Goal: Transaction & Acquisition: Purchase product/service

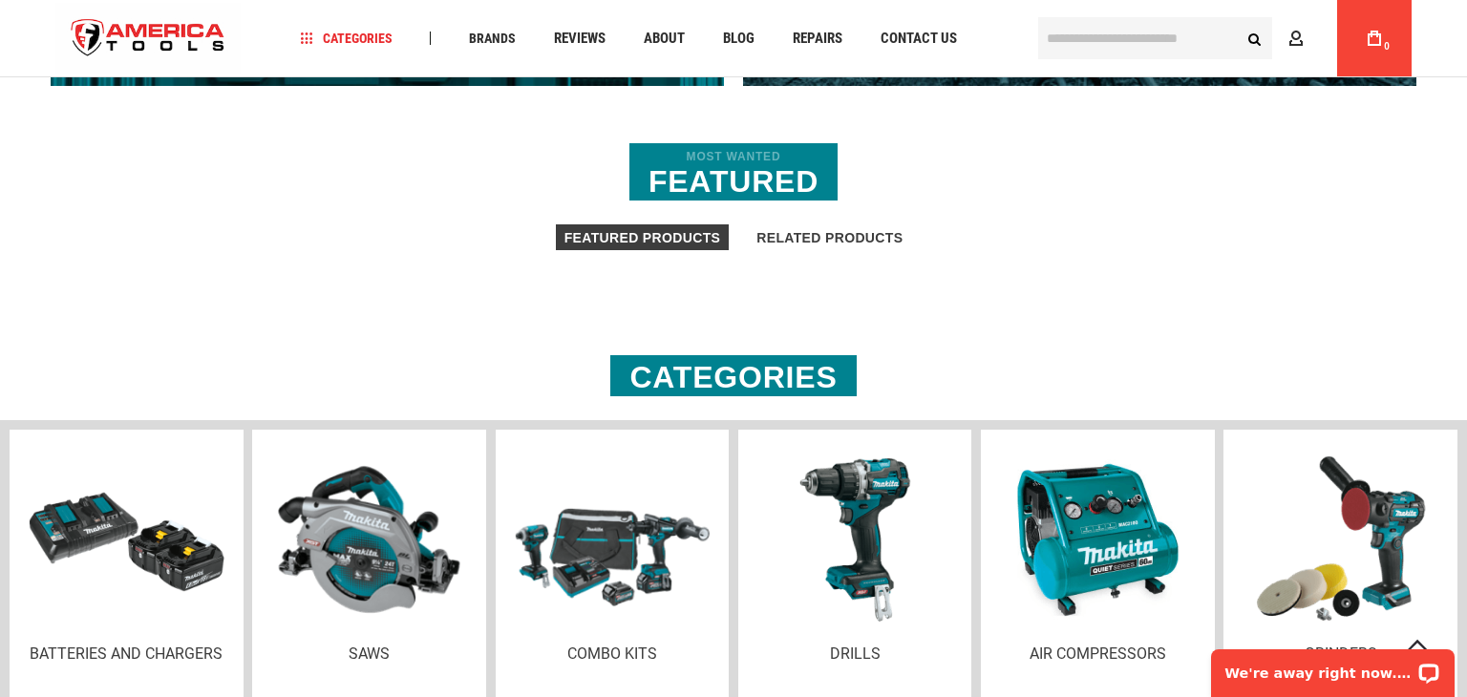
scroll to position [1765, 0]
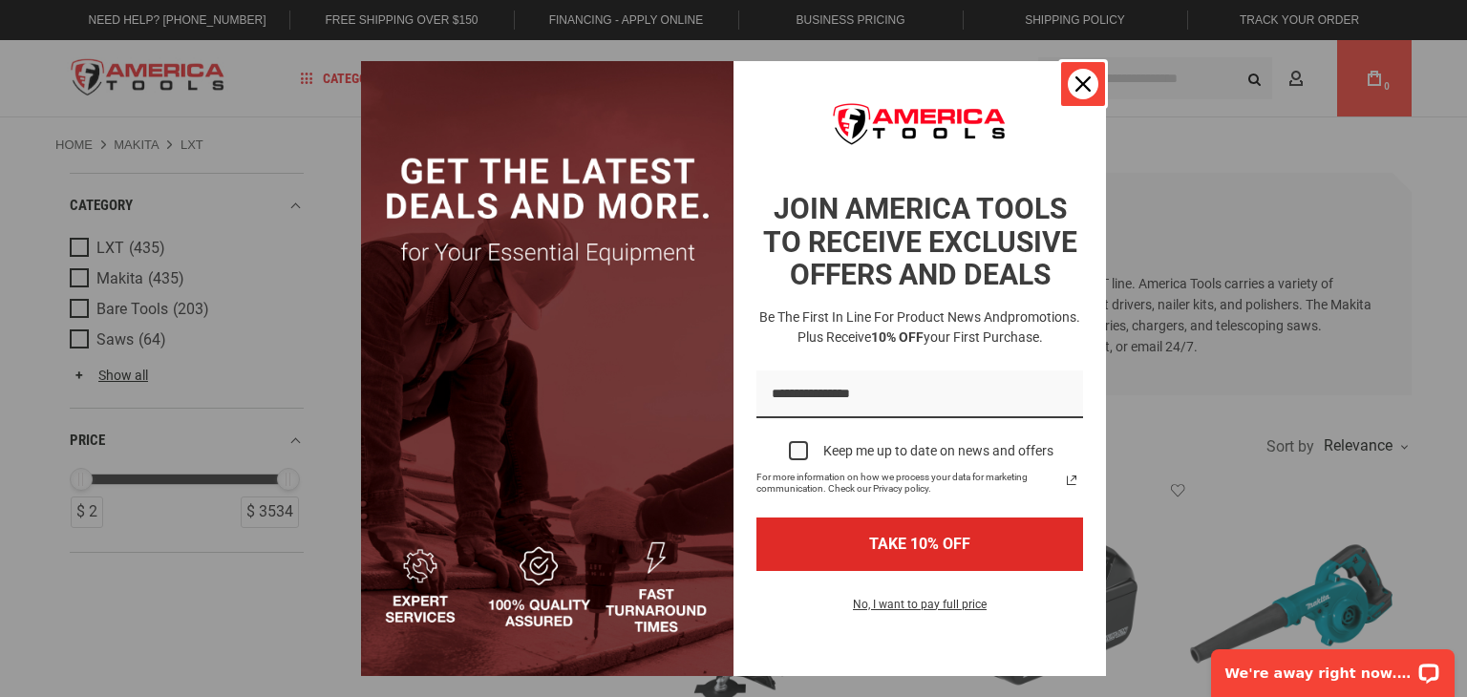
click at [1095, 93] on button "Close" at bounding box center [1083, 84] width 46 height 46
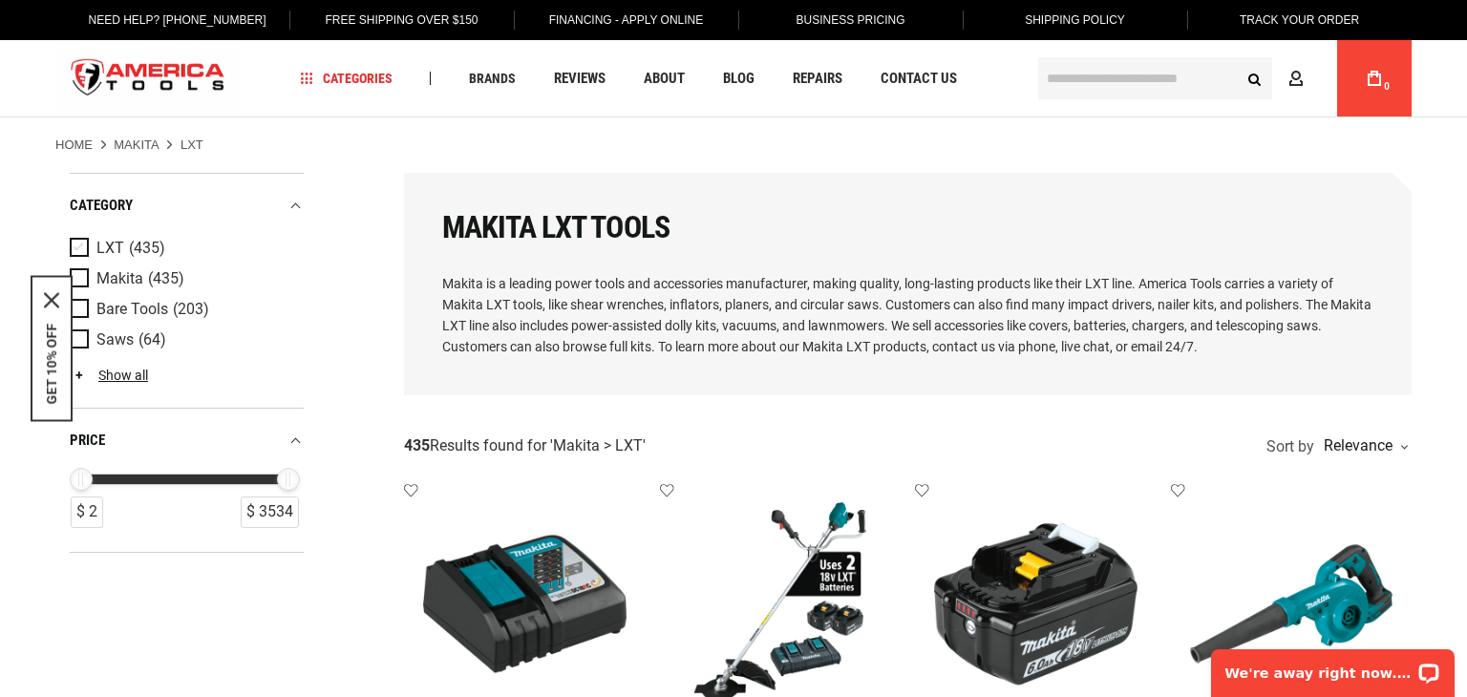
click at [78, 259] on span "Product Filters" at bounding box center [83, 248] width 27 height 21
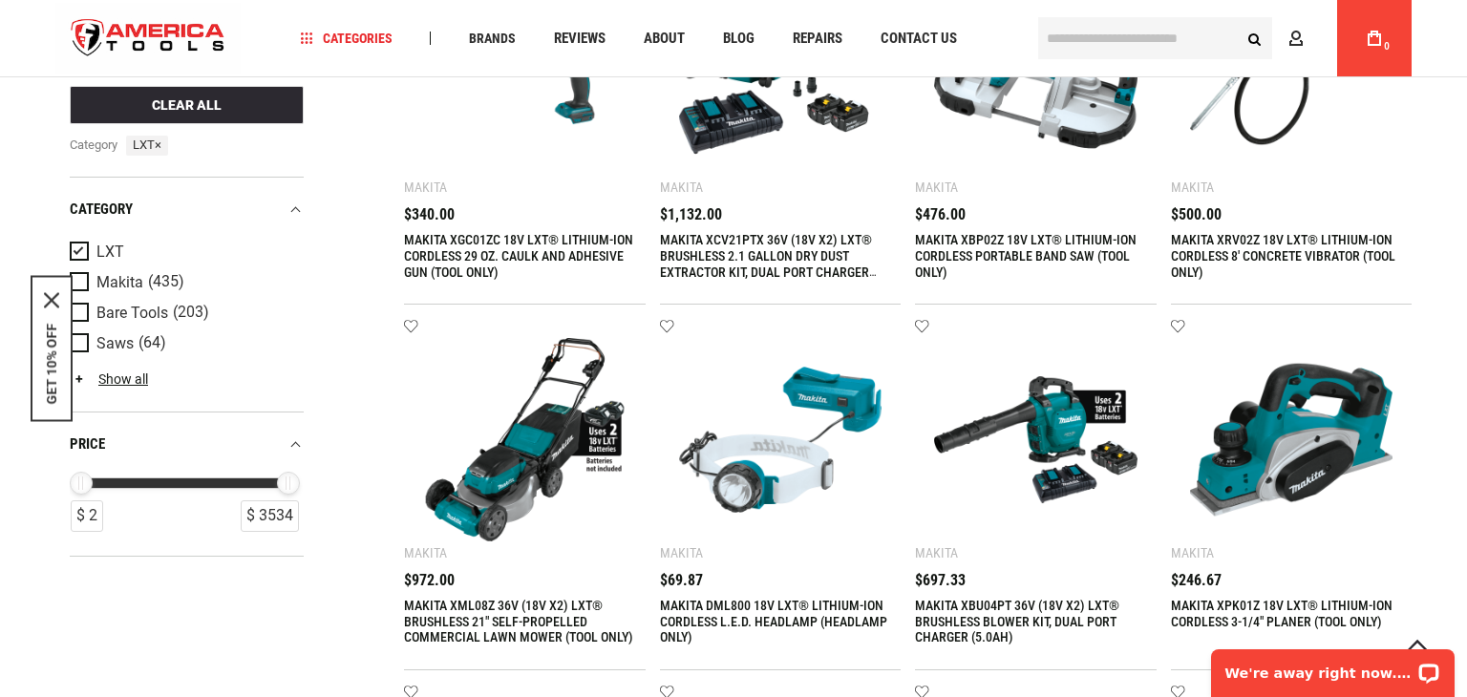
scroll to position [898, 0]
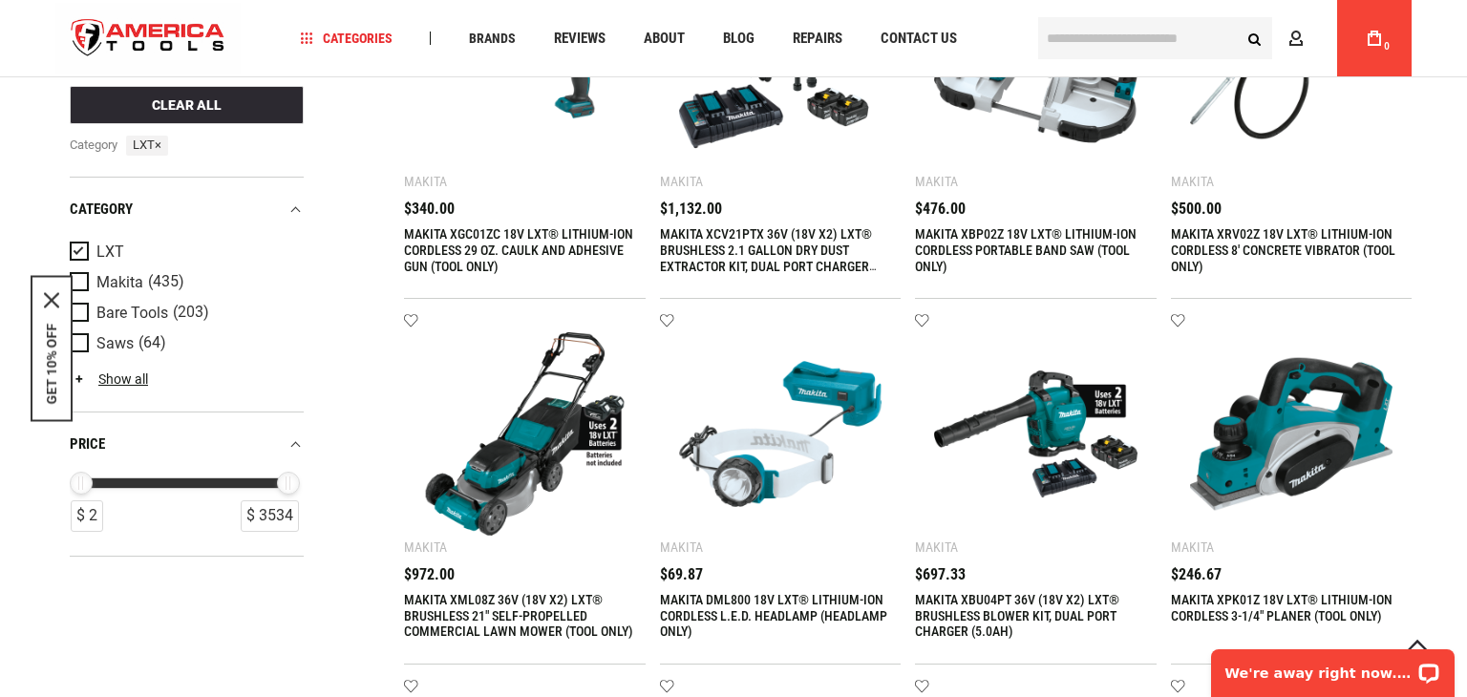
click at [538, 171] on img at bounding box center [524, 69] width 203 height 203
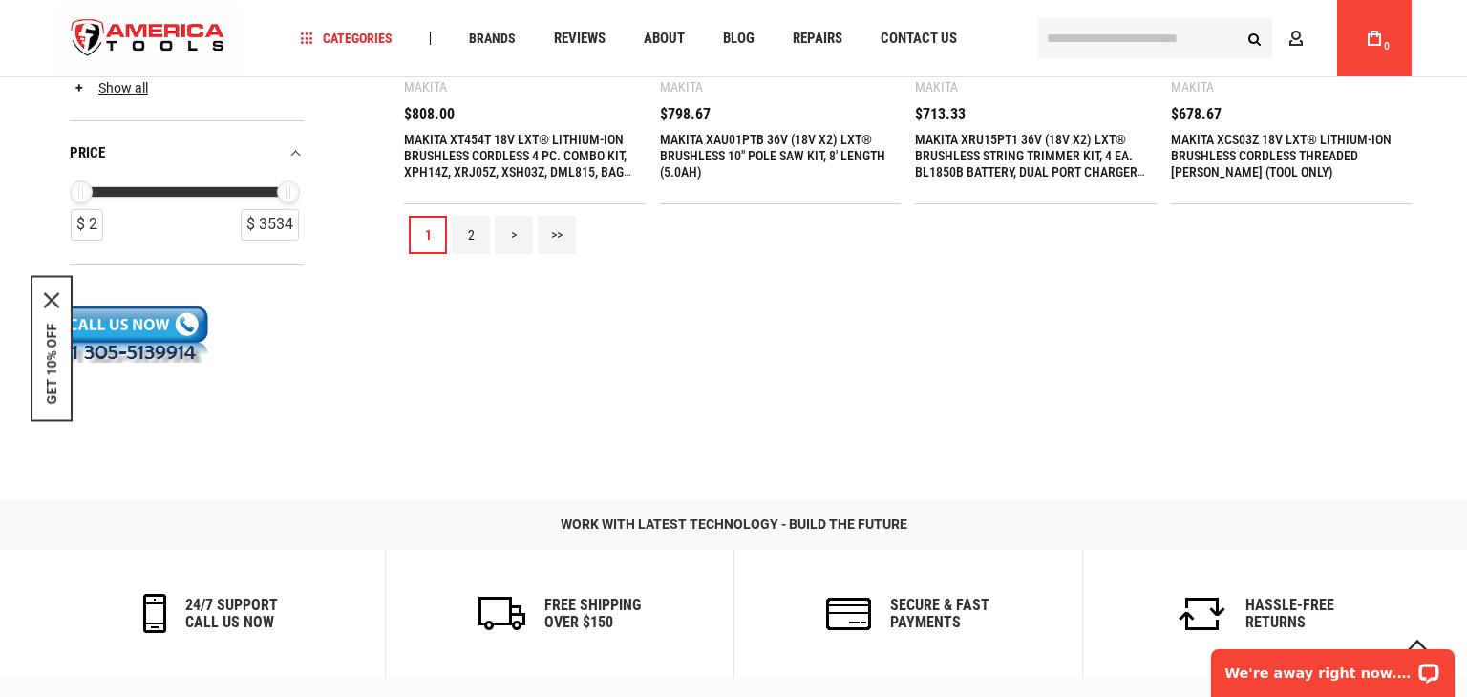
scroll to position [2506, 0]
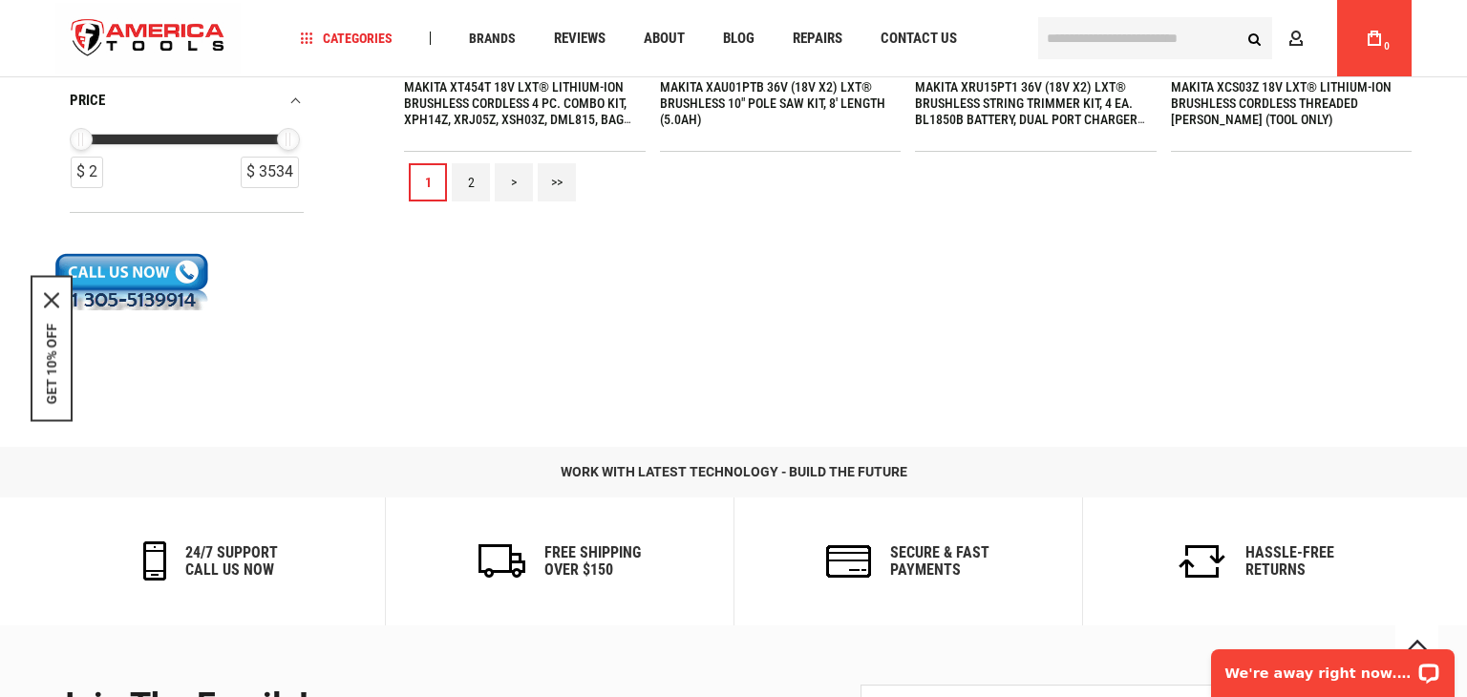
click at [472, 201] on link "2" at bounding box center [471, 182] width 38 height 38
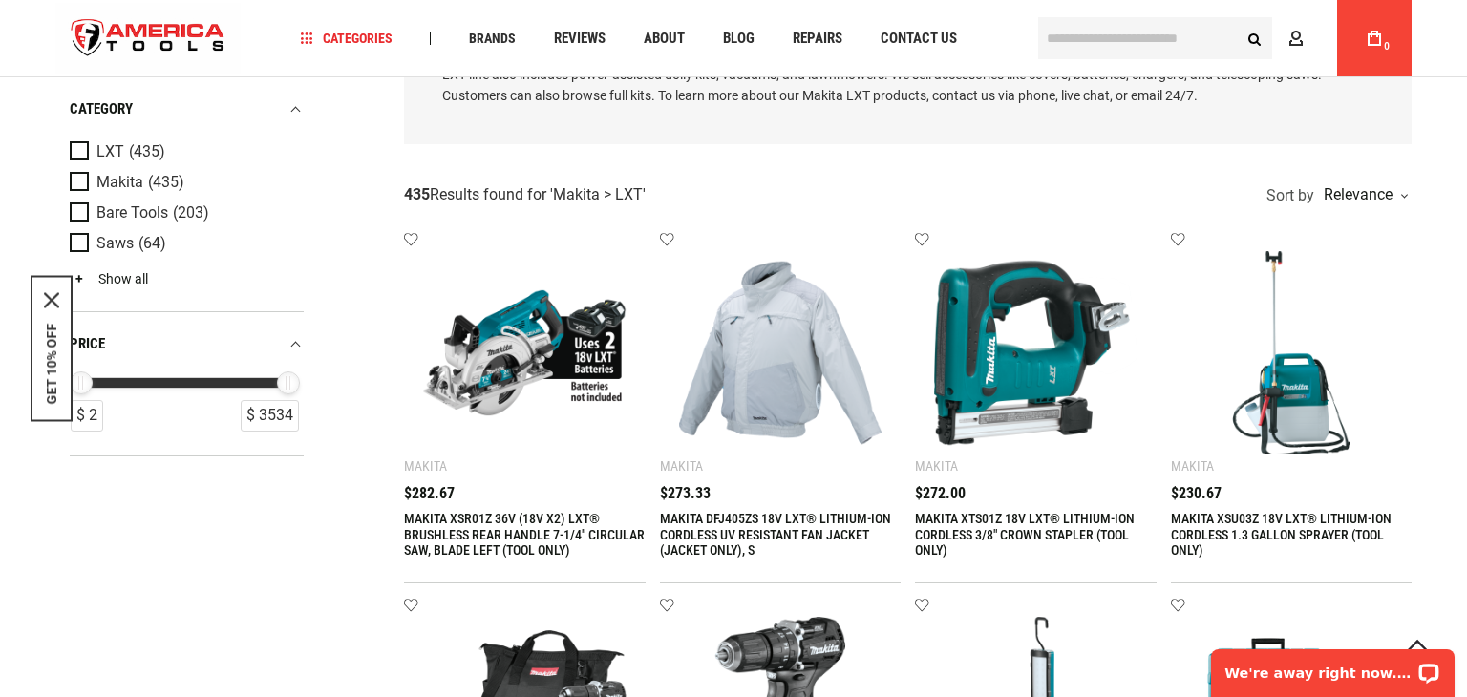
scroll to position [0, 0]
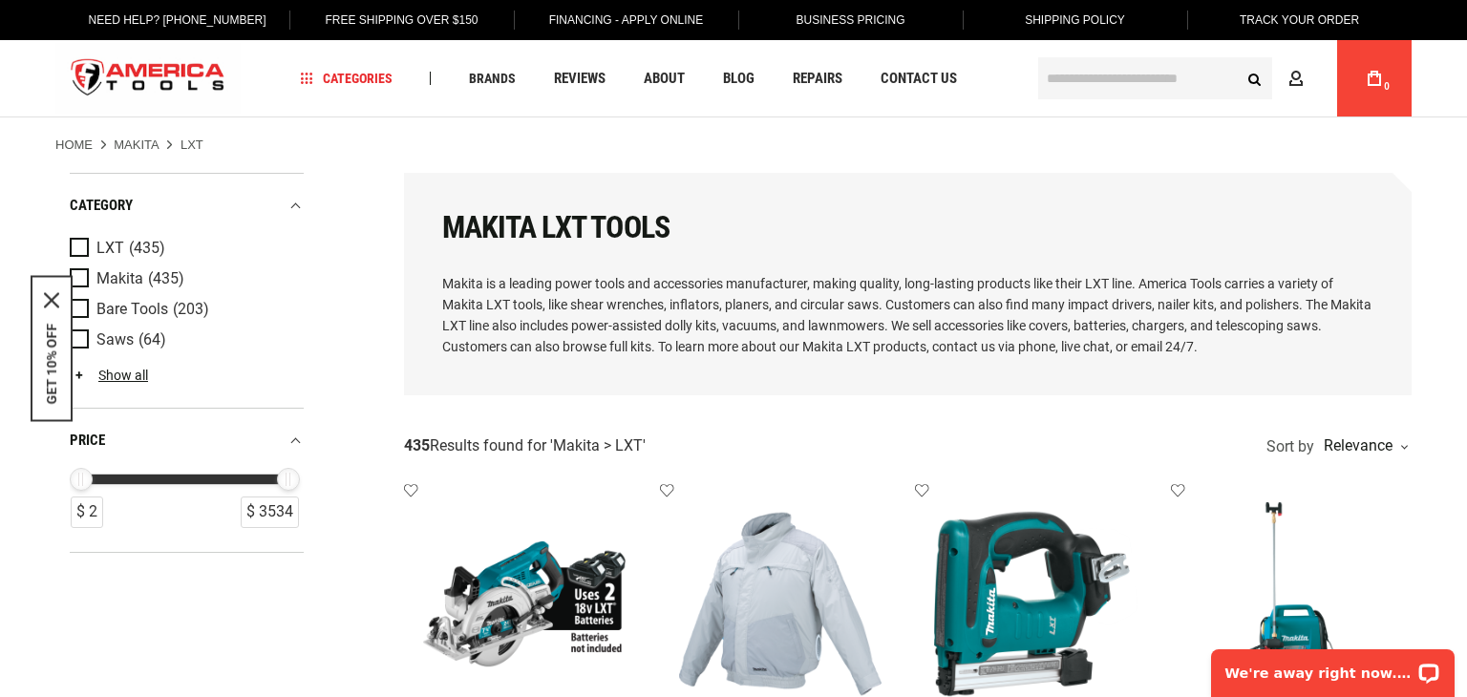
click at [1068, 74] on input "text" at bounding box center [1155, 78] width 234 height 42
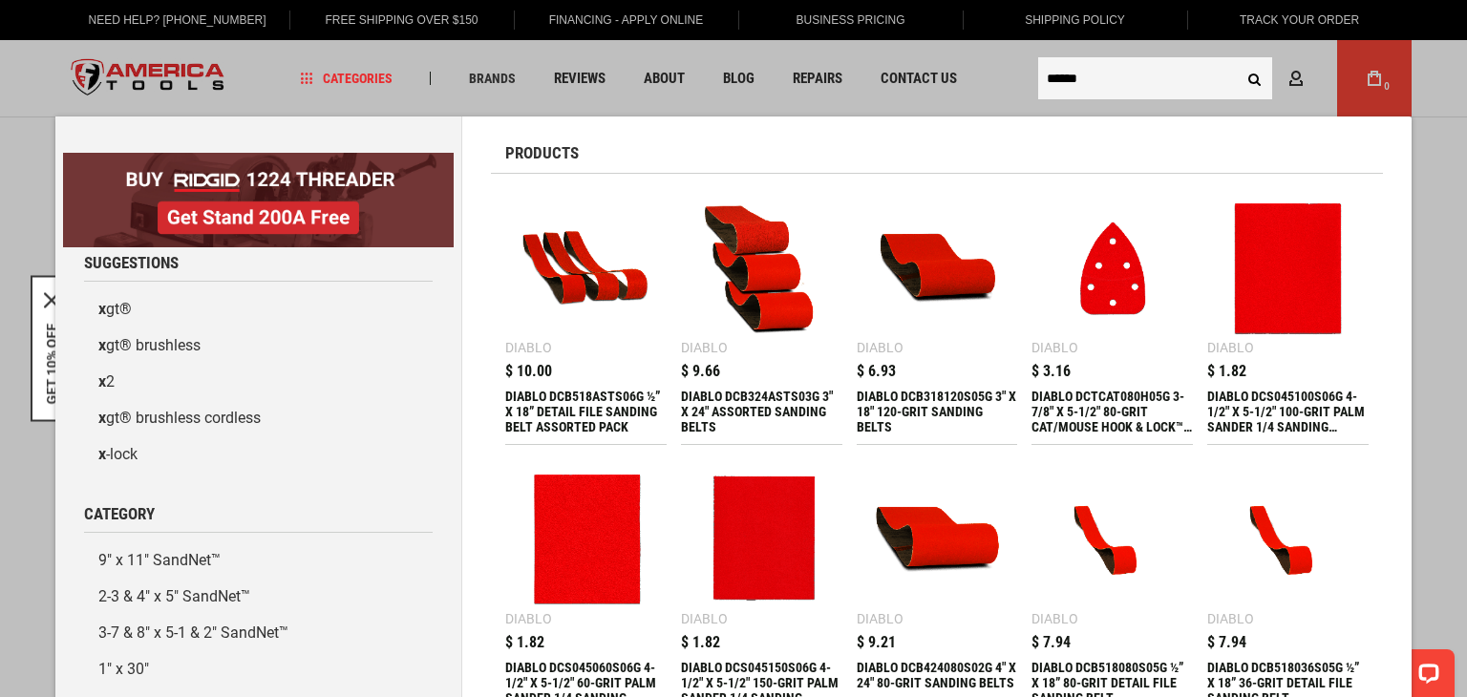
type input "******"
click at [1236, 60] on button "Search" at bounding box center [1254, 78] width 36 height 36
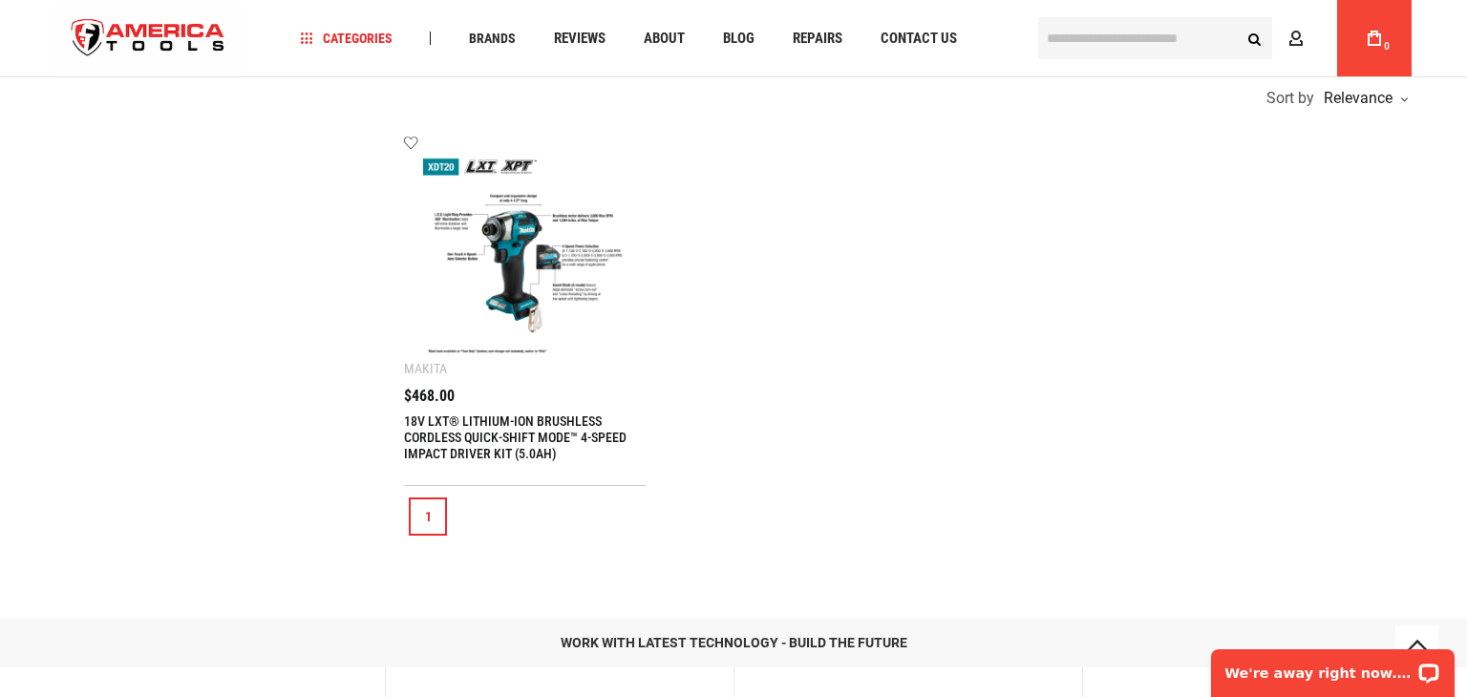
click at [527, 328] on img at bounding box center [524, 255] width 203 height 203
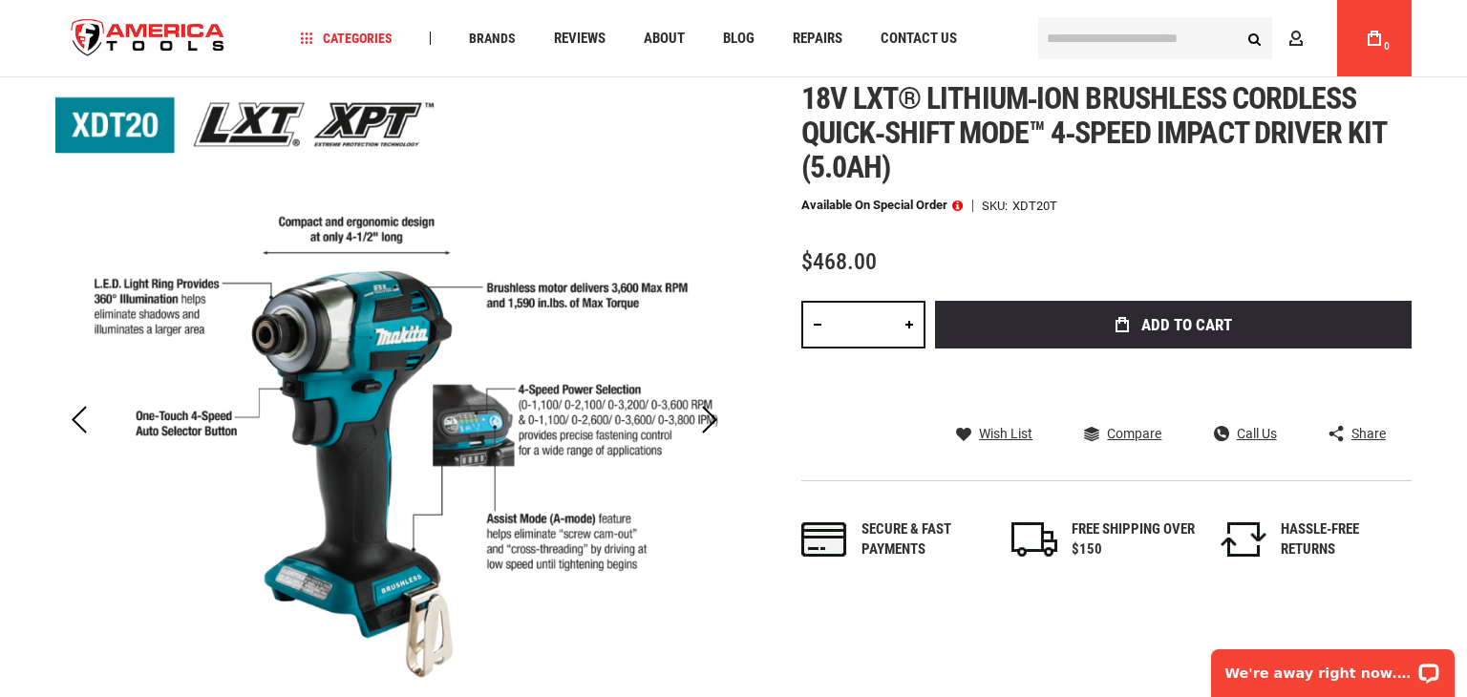
scroll to position [91, 0]
